Goal: Find specific page/section: Find specific page/section

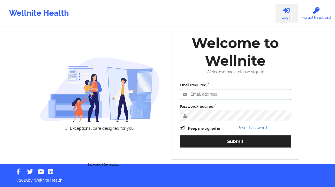
click at [218, 89] on input "Email (required)" at bounding box center [236, 94] width 112 height 11
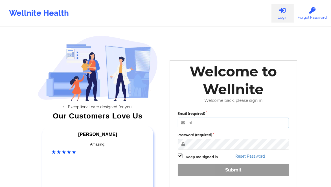
type input "[PERSON_NAME][EMAIL_ADDRESS][DOMAIN_NAME]"
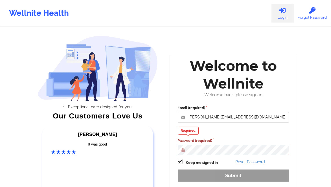
click at [152, 35] on div "Exceptional care designed for you. Our Customers Love Us [PERSON_NAME] C Amazin…" at bounding box center [98, 122] width 128 height 181
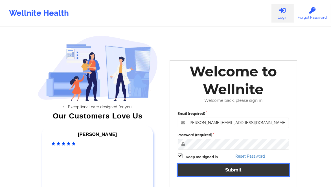
click at [218, 167] on button "Submit" at bounding box center [234, 170] width 112 height 12
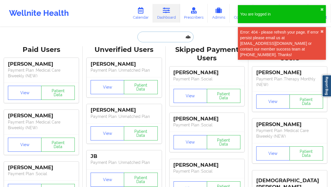
click at [166, 36] on input "text" at bounding box center [166, 37] width 56 height 11
paste input "White"
type input "White"
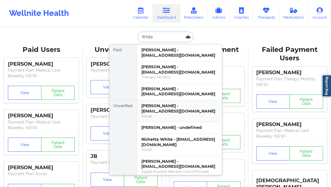
click at [182, 105] on div "[PERSON_NAME] - [EMAIL_ADDRESS][DOMAIN_NAME]" at bounding box center [180, 108] width 76 height 10
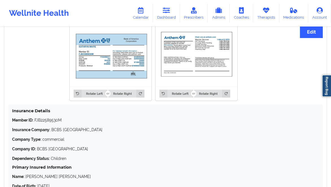
scroll to position [493, 0]
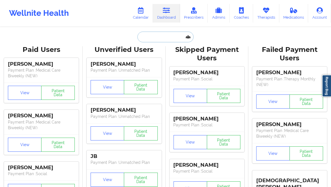
click at [147, 36] on input "text" at bounding box center [166, 37] width 56 height 11
paste input "[PERSON_NAME]"
type input "[PERSON_NAME]"
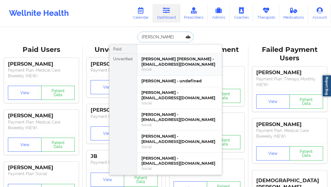
click at [159, 58] on div "[PERSON_NAME] [PERSON_NAME] - [EMAIL_ADDRESS][DOMAIN_NAME]" at bounding box center [180, 62] width 76 height 10
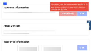
scroll to position [357, 0]
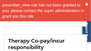
click at [88, 4] on button "✖︎" at bounding box center [86, 4] width 3 height 5
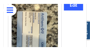
scroll to position [751, 0]
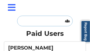
click at [37, 18] on input "text" at bounding box center [45, 21] width 56 height 11
paste input "[PERSON_NAME]"
type input "[PERSON_NAME]"
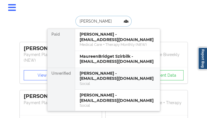
click at [105, 81] on div "Social" at bounding box center [118, 83] width 76 height 5
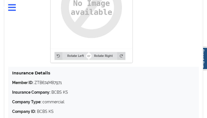
scroll to position [743, 0]
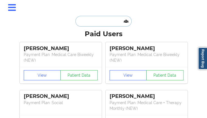
click at [83, 21] on input "text" at bounding box center [103, 21] width 56 height 11
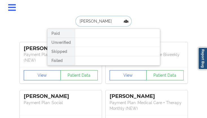
click at [96, 21] on input "[PERSON_NAME]" at bounding box center [103, 21] width 56 height 11
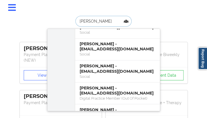
scroll to position [517, 0]
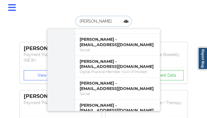
type input "[PERSON_NAME]"
